Goal: Book appointment/travel/reservation

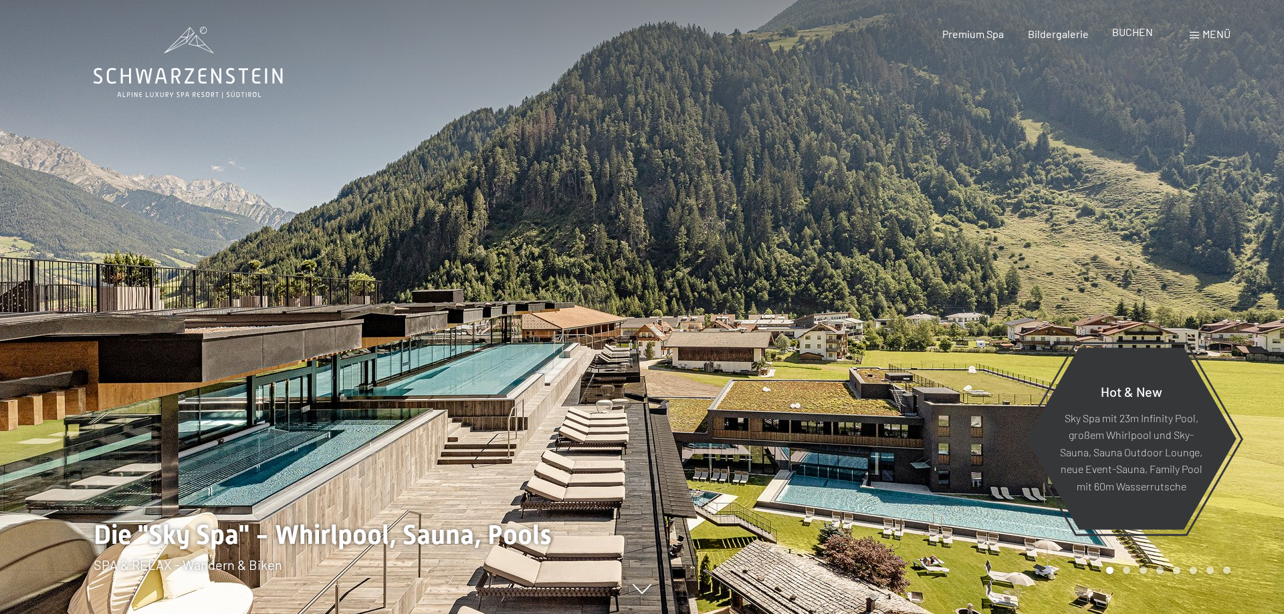
click at [1128, 29] on span "BUCHEN" at bounding box center [1132, 31] width 41 height 13
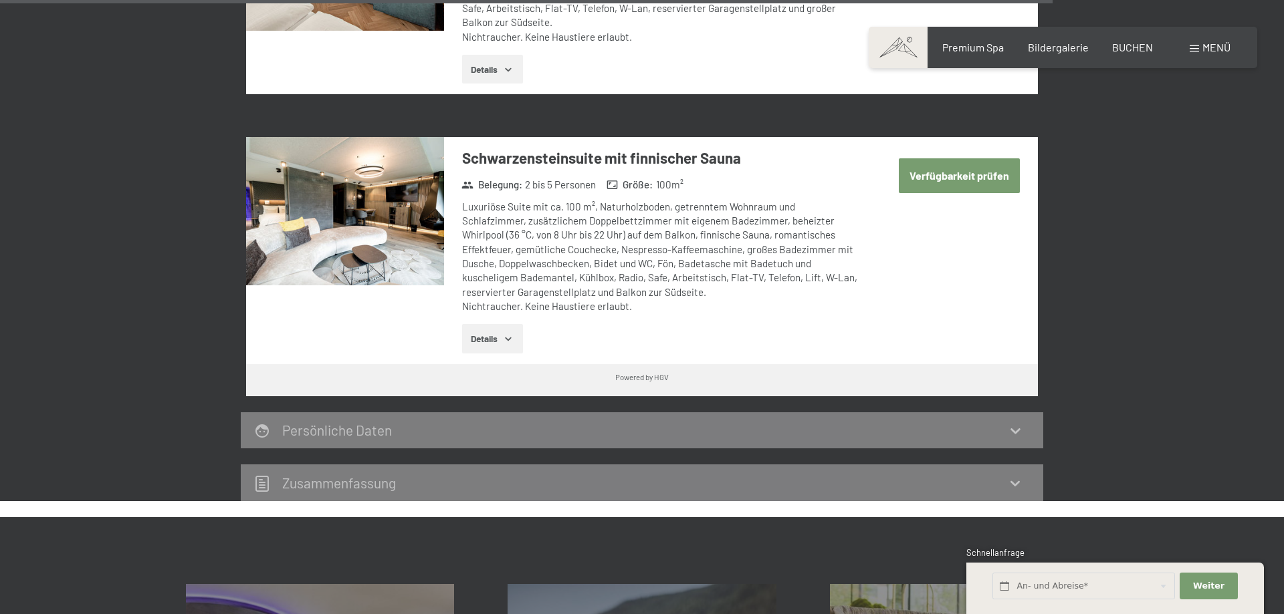
scroll to position [3614, 0]
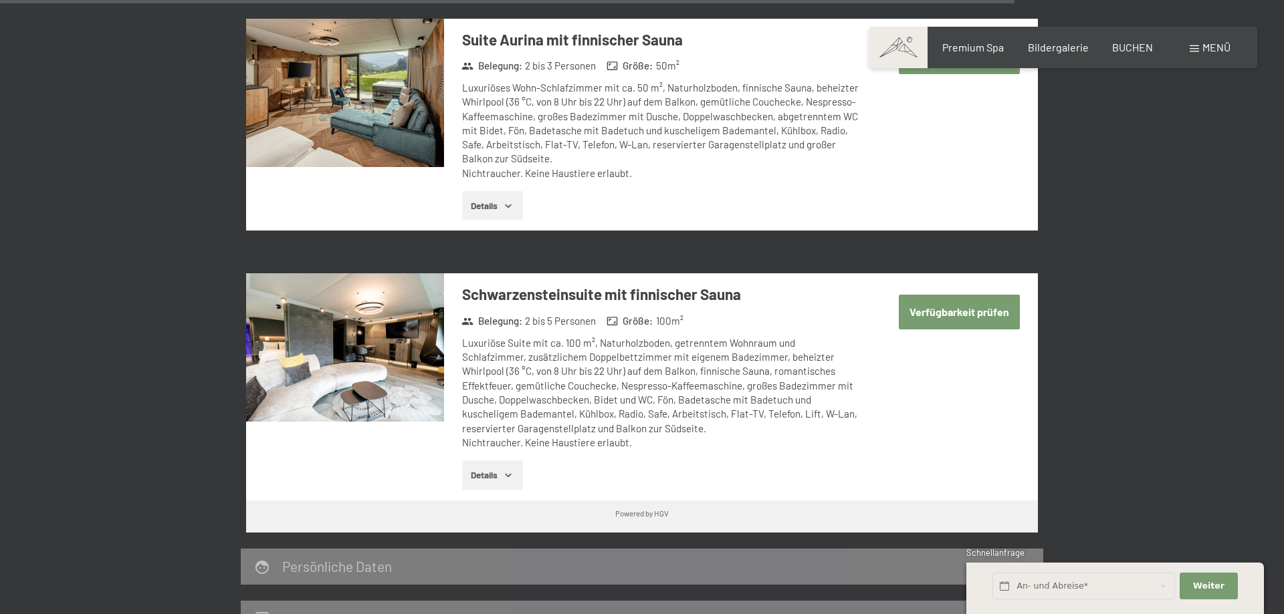
click at [332, 350] on img at bounding box center [345, 347] width 198 height 148
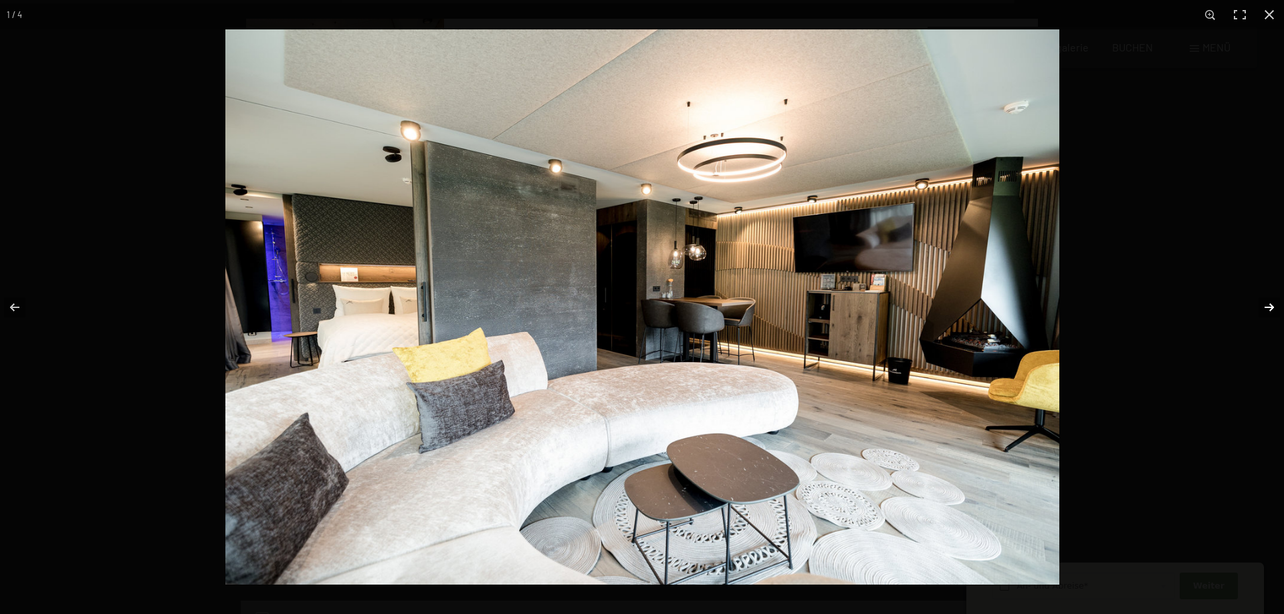
click at [1263, 305] on button "button" at bounding box center [1260, 307] width 47 height 67
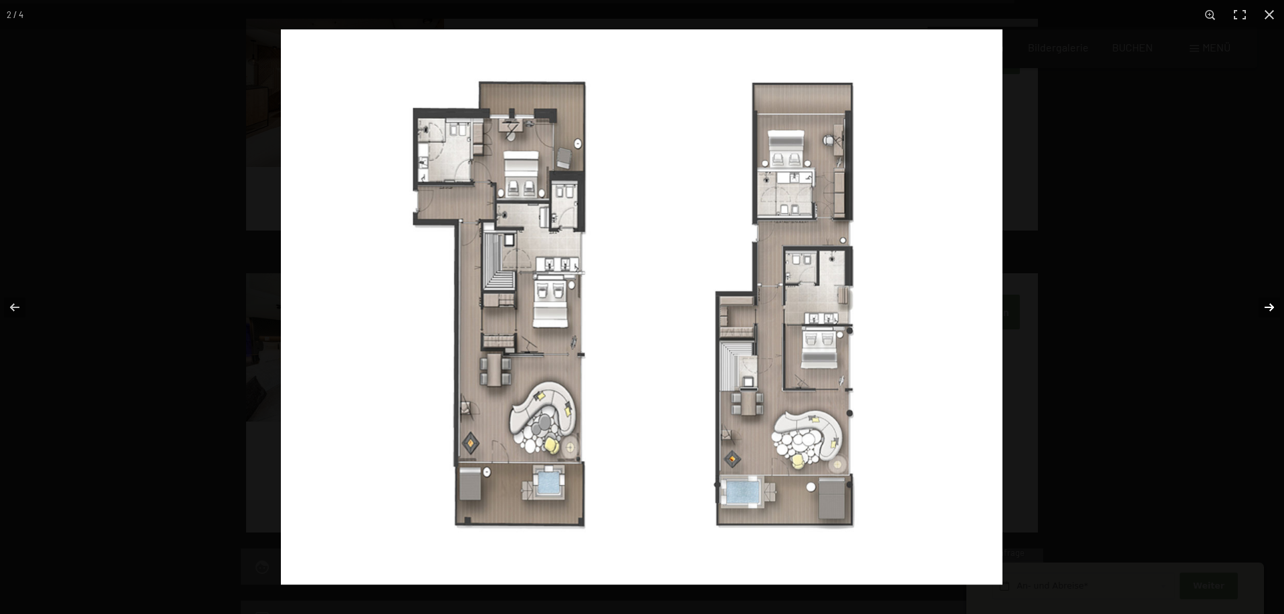
click at [1267, 306] on button "button" at bounding box center [1260, 307] width 47 height 67
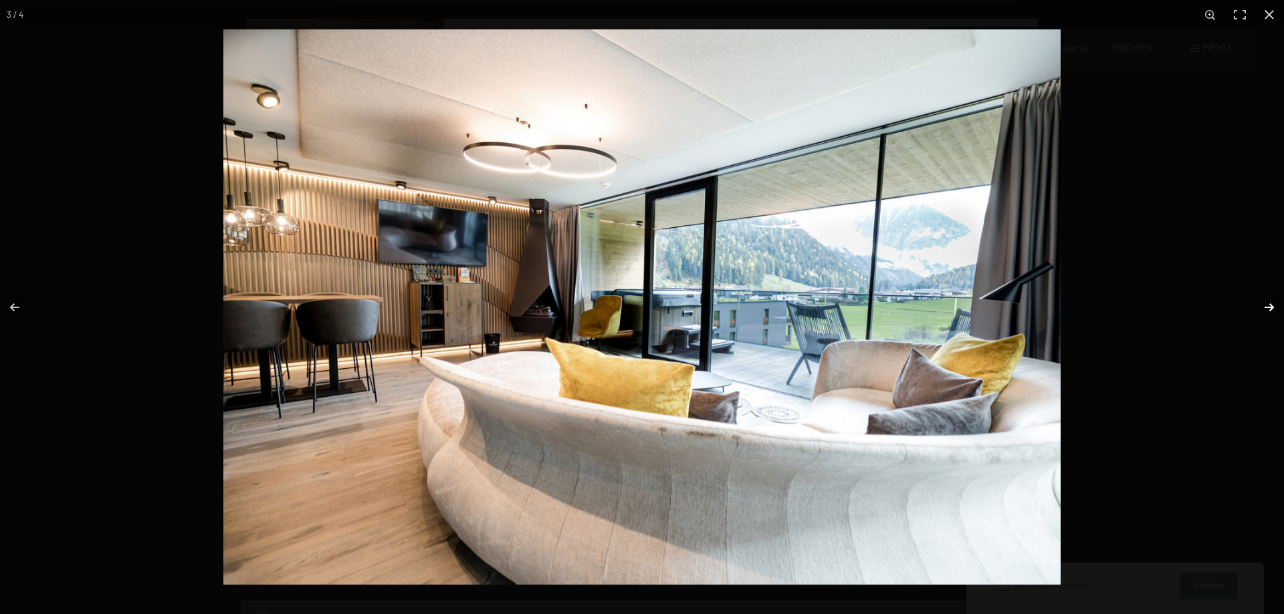
click at [1274, 305] on button "button" at bounding box center [1260, 307] width 47 height 67
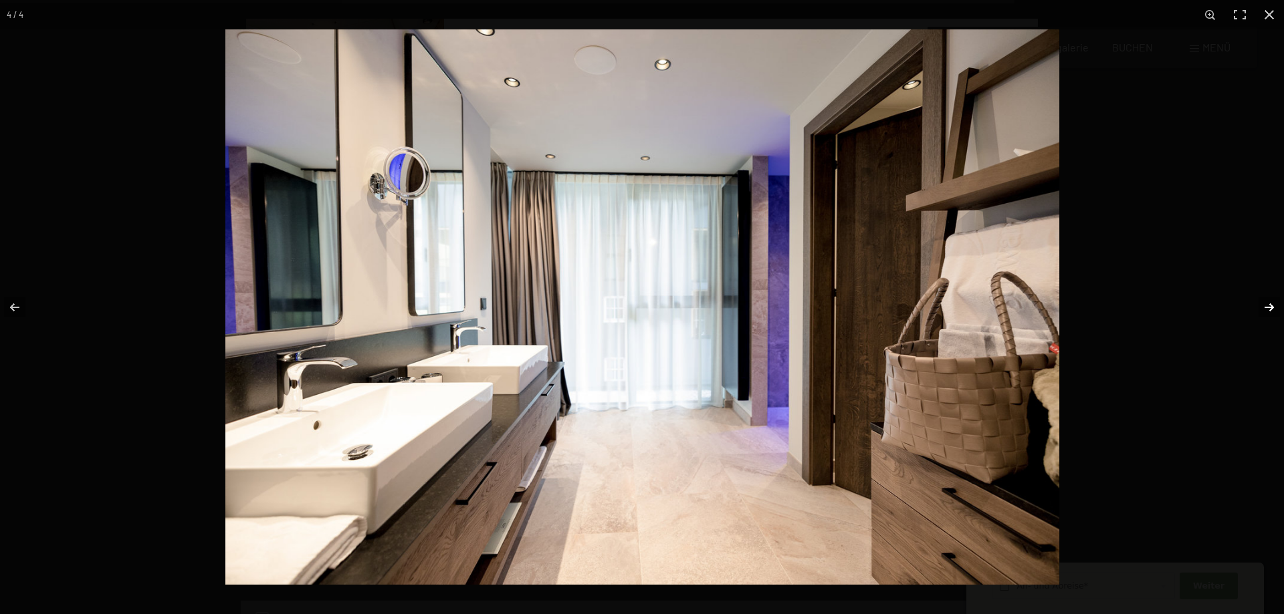
click at [1270, 302] on button "button" at bounding box center [1260, 307] width 47 height 67
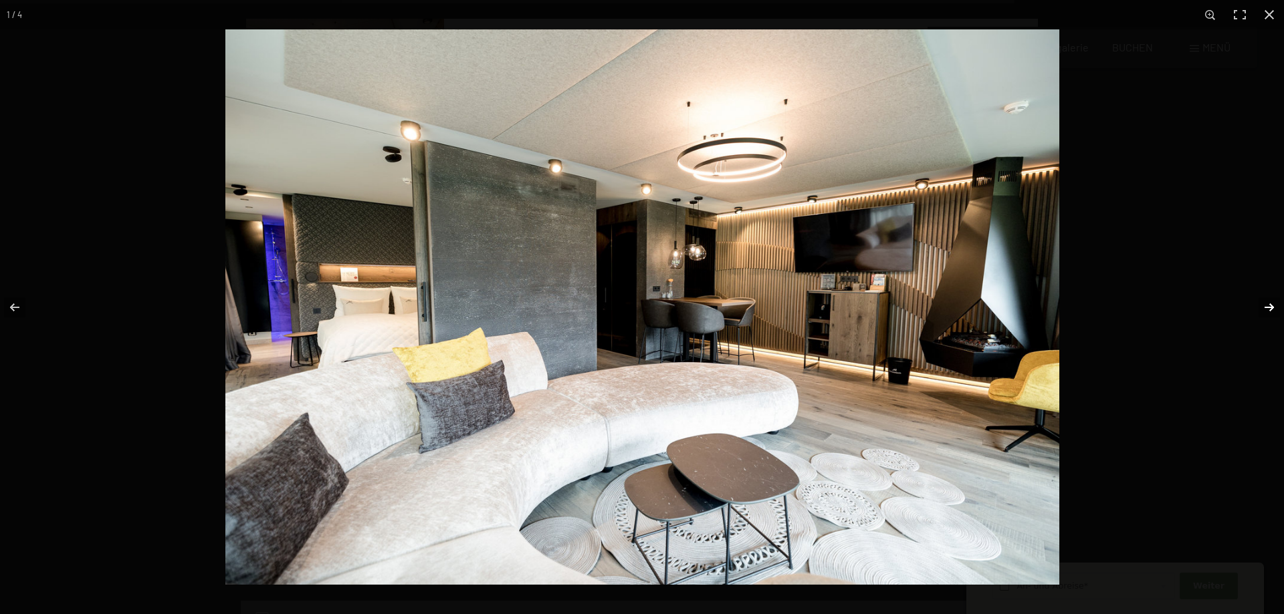
click at [1267, 307] on button "button" at bounding box center [1260, 307] width 47 height 67
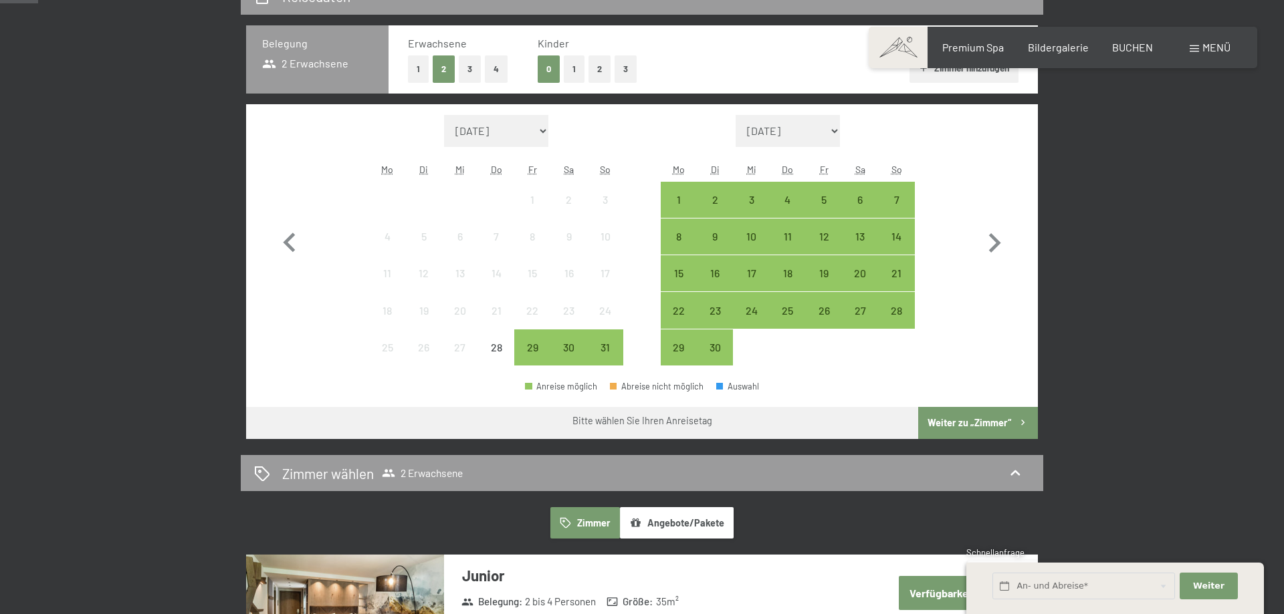
scroll to position [0, 0]
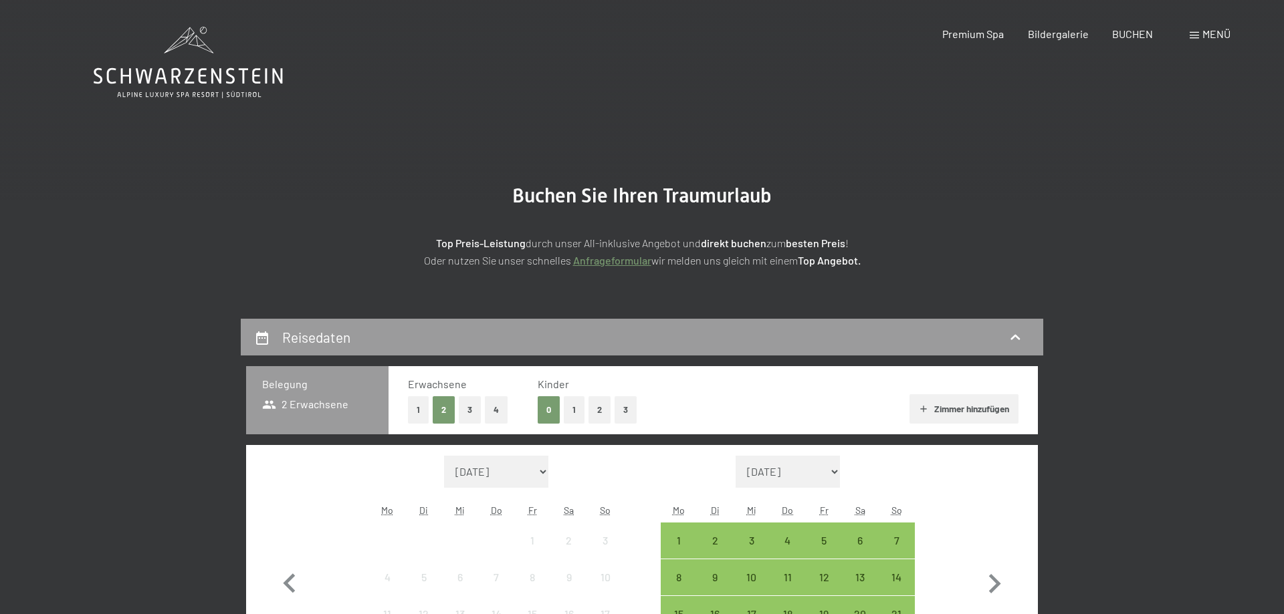
click at [147, 73] on icon at bounding box center [188, 63] width 189 height 72
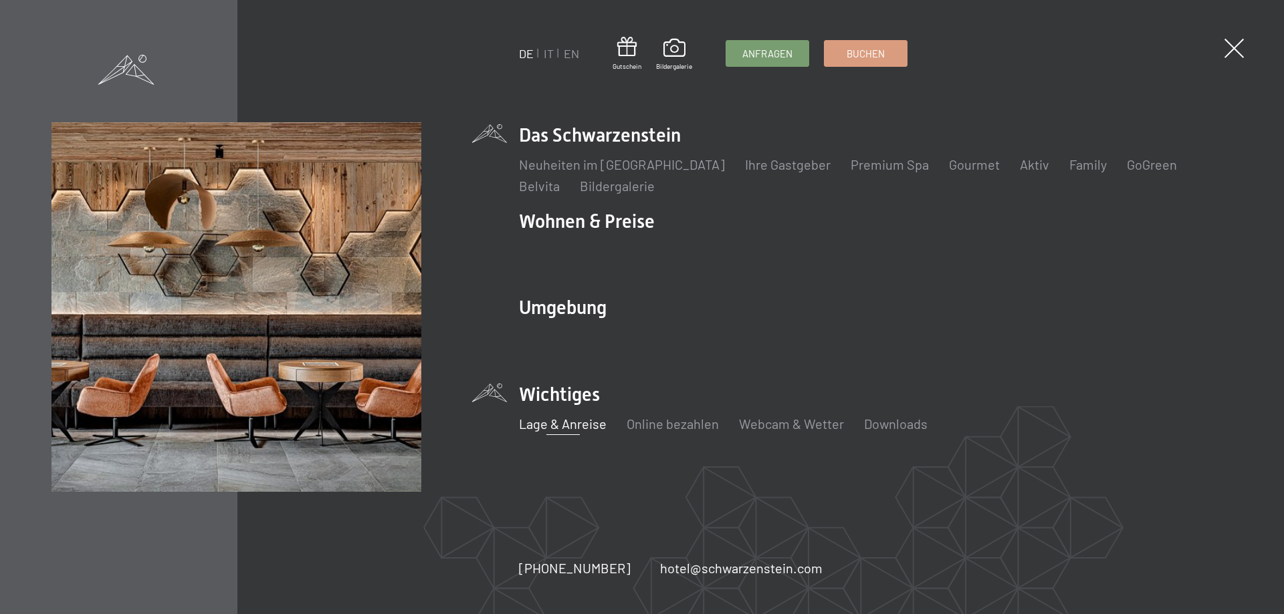
click at [566, 425] on link "Lage & Anreise" at bounding box center [563, 424] width 88 height 16
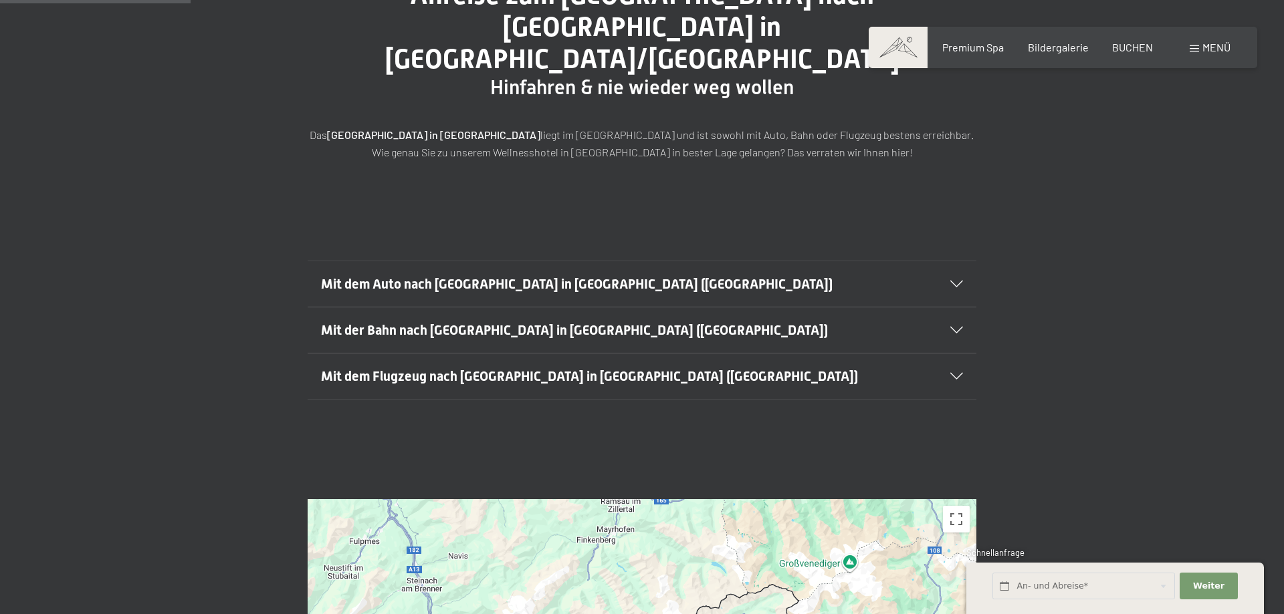
scroll to position [273, 0]
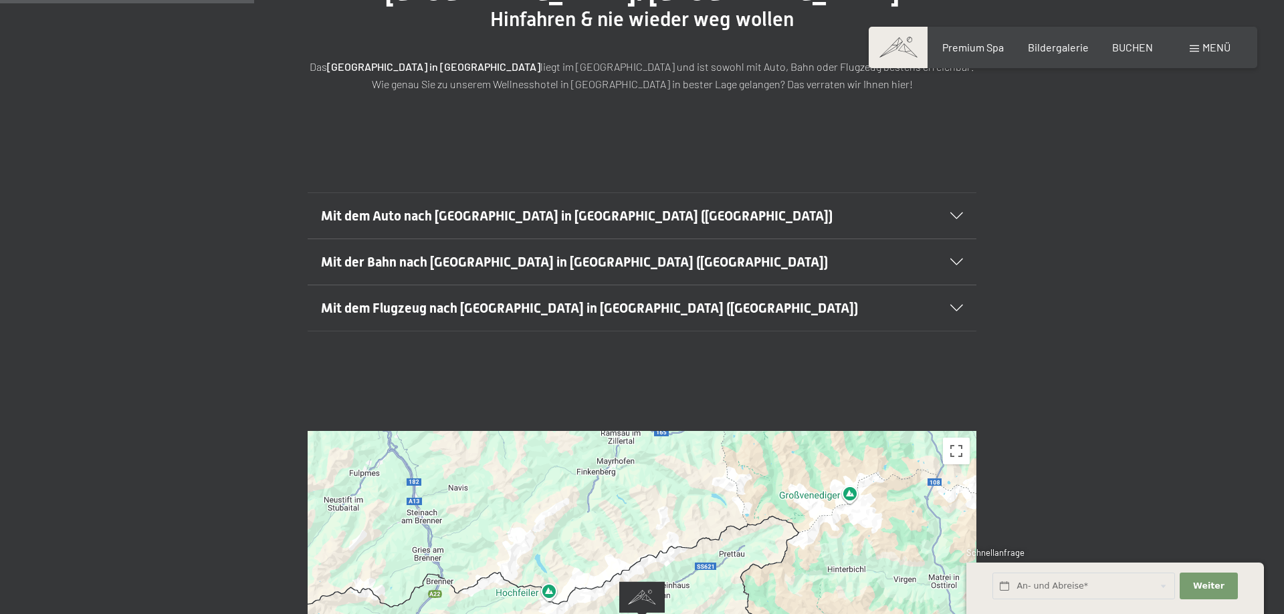
click at [550, 300] on span "Mit dem Flugzeug nach Luttach in Südtirol (Italien)" at bounding box center [589, 308] width 537 height 16
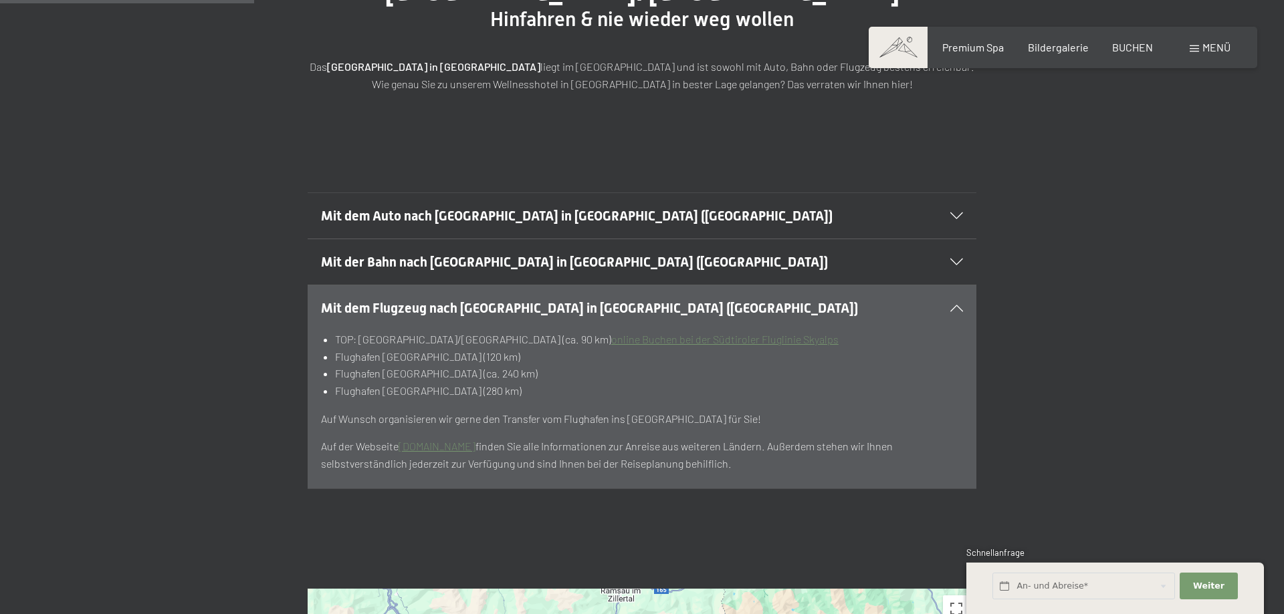
drag, startPoint x: 589, startPoint y: 387, endPoint x: 827, endPoint y: 389, distance: 238.0
click at [826, 410] on p "Auf Wunsch organisieren wir gerne den Transfer vom Flughafen ins Alpine Luxury …" at bounding box center [642, 418] width 642 height 17
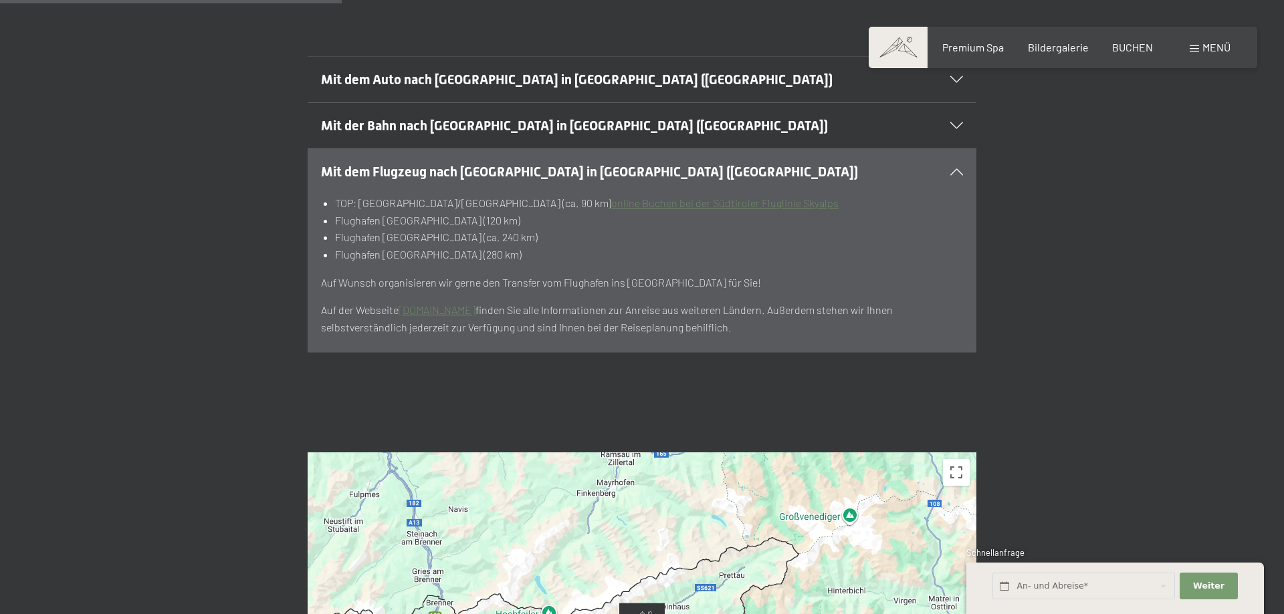
scroll to position [477, 0]
